Goal: Check status

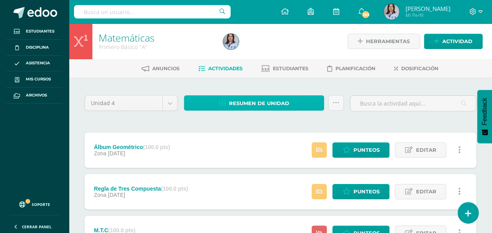
click at [260, 100] on span "Resumen de unidad" at bounding box center [259, 103] width 60 height 14
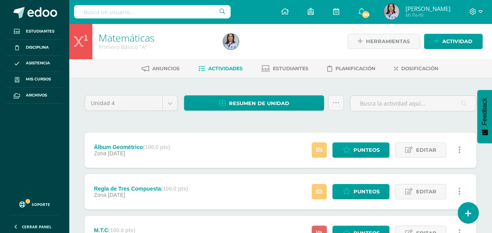
click at [371, 150] on span "Punteos" at bounding box center [366, 150] width 26 height 14
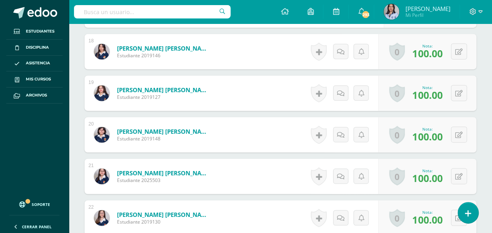
scroll to position [945, 0]
